Goal: Connect with others: Connect with others

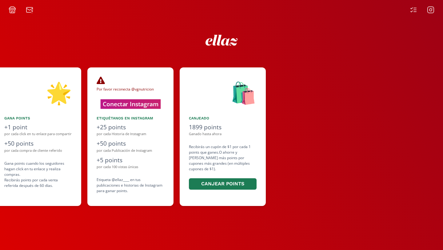
scroll to position [0, 369]
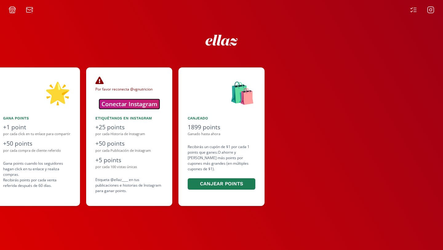
click at [147, 105] on button "Conectar Instagram" at bounding box center [129, 104] width 60 height 10
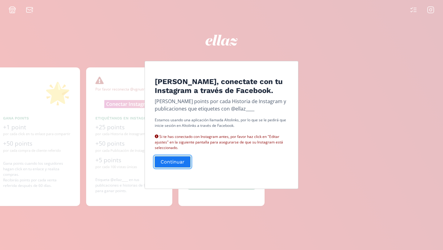
click at [177, 165] on button "Continuar" at bounding box center [173, 161] width 38 height 13
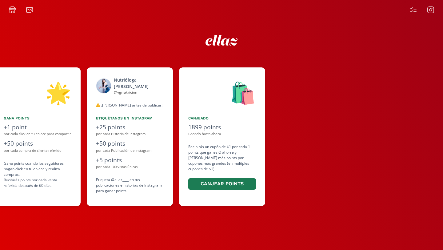
scroll to position [0, 369]
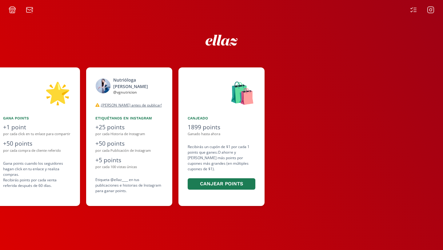
click at [429, 8] on icon at bounding box center [430, 9] width 7 height 7
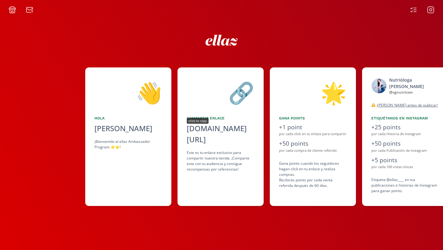
scroll to position [0, 92]
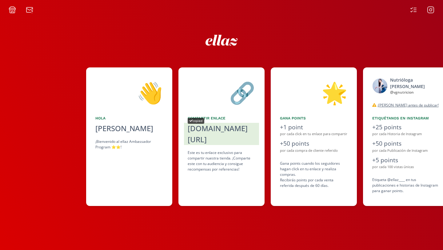
click at [200, 121] on div "copied" at bounding box center [196, 121] width 17 height 6
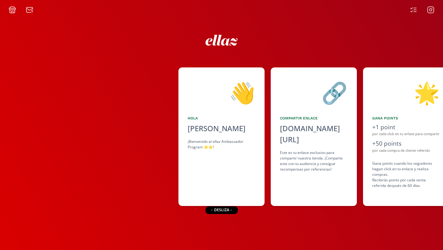
click at [416, 10] on icon at bounding box center [415, 10] width 2 height 0
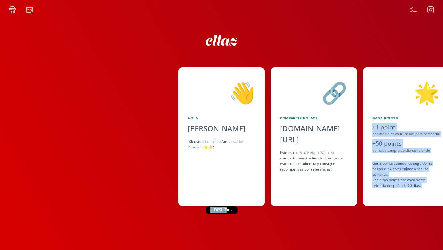
drag, startPoint x: 223, startPoint y: 211, endPoint x: 333, endPoint y: 223, distance: 109.9
click at [333, 223] on div "👋 [PERSON_NAME] ¡Bienvenido al ellaz Ambassador Program ⭐️⭐️! 🔗 Compartir Enlac…" at bounding box center [221, 132] width 443 height 236
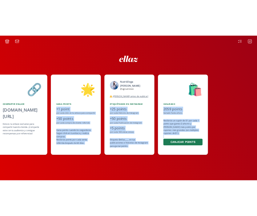
scroll to position [0, 277]
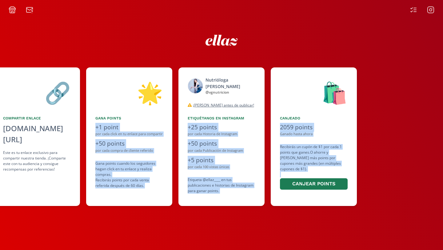
click at [346, 230] on div "👋 Hola Valeria Gonzalez ¡Bienvenido al ellaz Ambassador Program ⭐️⭐️! 🔗 Compart…" at bounding box center [221, 132] width 443 height 236
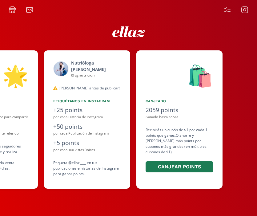
scroll to position [0, 370]
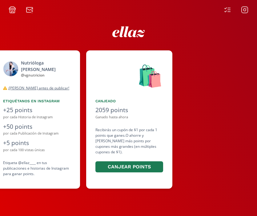
scroll to position [0, 369]
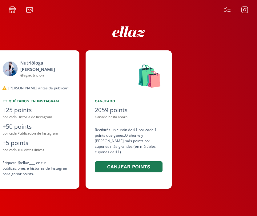
click at [229, 7] on icon at bounding box center [227, 9] width 7 height 7
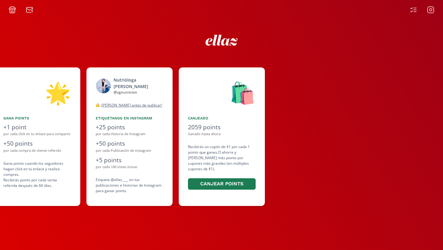
scroll to position [0, 369]
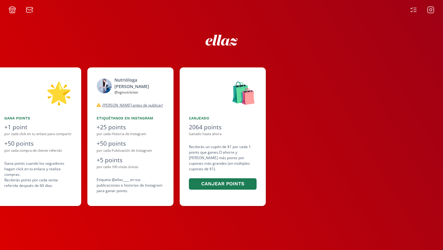
scroll to position [0, 369]
